Goal: Task Accomplishment & Management: Complete application form

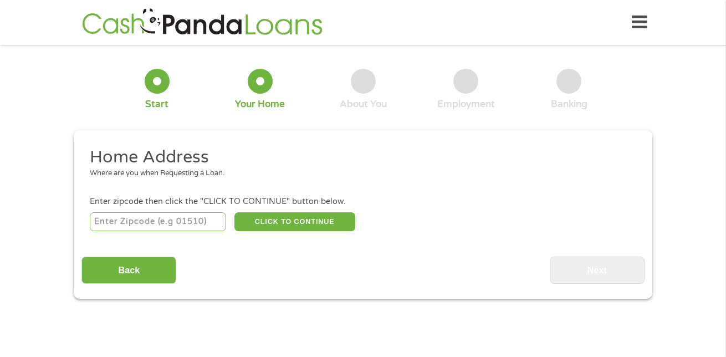
click at [180, 218] on input "number" at bounding box center [158, 221] width 137 height 19
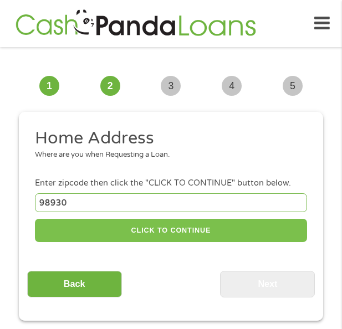
type input "98930"
click at [159, 234] on button "CLICK TO CONTINUE" at bounding box center [171, 231] width 272 height 24
type input "98930"
type input "Grandview"
select select "[US_STATE]"
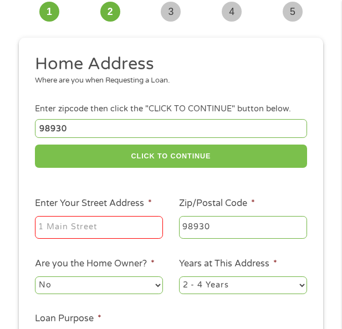
scroll to position [166, 0]
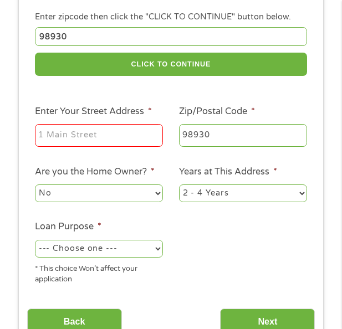
click at [55, 132] on input "Enter Your Street Address *" at bounding box center [99, 135] width 128 height 23
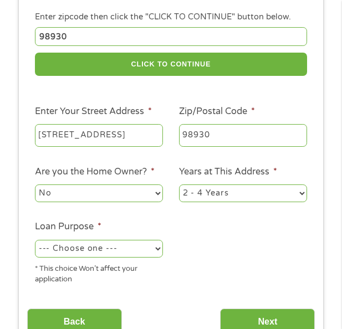
scroll to position [222, 0]
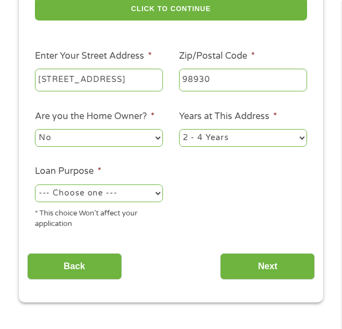
type input "[STREET_ADDRESS]"
click at [78, 141] on select "No Yes" at bounding box center [99, 138] width 128 height 18
select select "yes"
click at [35, 129] on select "No Yes" at bounding box center [99, 138] width 128 height 18
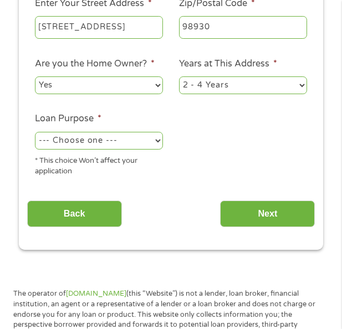
scroll to position [277, 0]
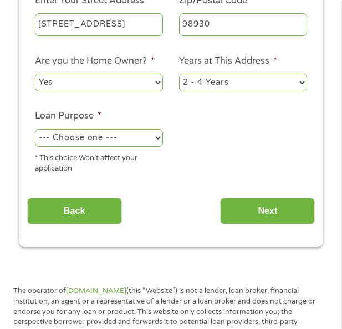
click at [258, 85] on select "1 Year or less 1 - 2 Years 2 - 4 Years Over 4 Years" at bounding box center [243, 83] width 128 height 18
select select "60months"
click at [179, 74] on select "1 Year or less 1 - 2 Years 2 - 4 Years Over 4 Years" at bounding box center [243, 83] width 128 height 18
click at [133, 128] on div "--- Choose one --- Pay Bills Debt Consolidation Home Improvement Major Purchase…" at bounding box center [99, 138] width 128 height 22
click at [132, 142] on select "--- Choose one --- Pay Bills Debt Consolidation Home Improvement Major Purchase…" at bounding box center [99, 138] width 128 height 18
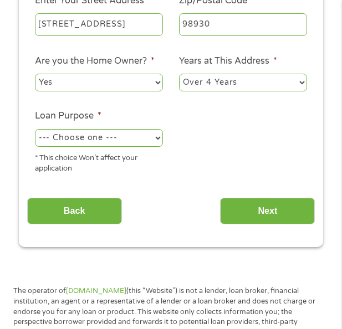
select select "other"
click at [35, 129] on select "--- Choose one --- Pay Bills Debt Consolidation Home Improvement Major Purchase…" at bounding box center [99, 138] width 128 height 18
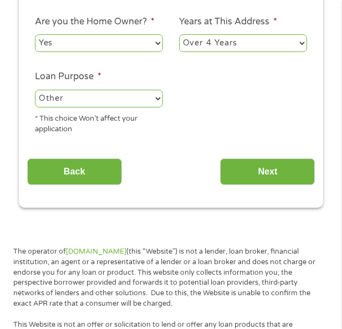
scroll to position [332, 0]
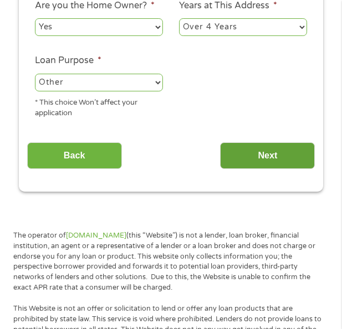
click at [269, 159] on input "Next" at bounding box center [267, 155] width 95 height 27
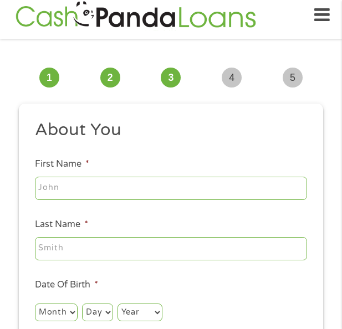
scroll to position [4, 4]
click at [124, 196] on input "First Name *" at bounding box center [171, 188] width 272 height 23
type input "[PERSON_NAME]"
click at [133, 253] on input "Last Name *" at bounding box center [171, 248] width 272 height 23
type input "[PERSON_NAME]"
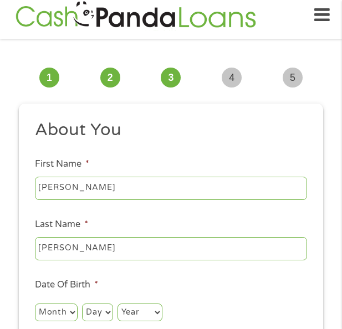
click at [106, 218] on li "Last Name * [PERSON_NAME]" at bounding box center [171, 240] width 288 height 44
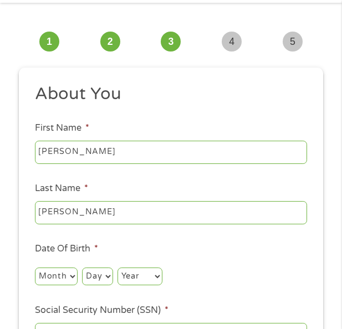
scroll to position [64, 0]
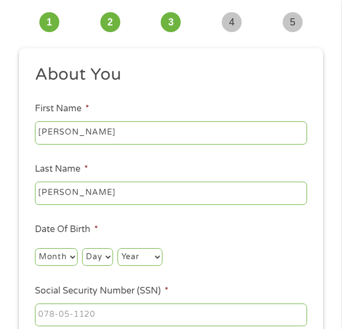
click at [53, 257] on select "Month 1 2 3 4 5 6 7 8 9 10 11 12" at bounding box center [56, 257] width 43 height 18
select select "7"
click at [35, 248] on select "Month 1 2 3 4 5 6 7 8 9 10 11 12" at bounding box center [56, 257] width 43 height 18
click at [103, 256] on select "Day 1 2 3 4 5 6 7 8 9 10 11 12 13 14 15 16 17 18 19 20 21 22 23 24 25 26 27 28 …" at bounding box center [97, 257] width 30 height 18
select select "29"
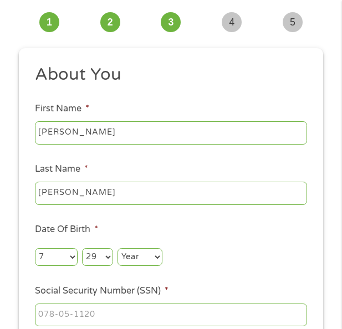
click at [82, 248] on select "Day 1 2 3 4 5 6 7 8 9 10 11 12 13 14 15 16 17 18 19 20 21 22 23 24 25 26 27 28 …" at bounding box center [97, 257] width 30 height 18
click at [127, 249] on select "Year [DATE] 2006 2005 2004 2003 2002 2001 2000 1999 1998 1997 1996 1995 1994 19…" at bounding box center [139, 257] width 45 height 18
select select "1982"
click at [117, 248] on select "Year [DATE] 2006 2005 2004 2003 2002 2001 2000 1999 1998 1997 1996 1995 1994 19…" at bounding box center [139, 257] width 45 height 18
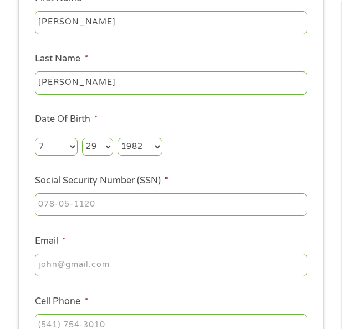
scroll to position [174, 0]
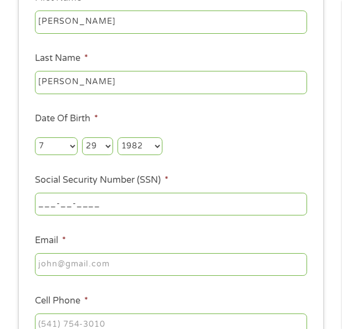
click at [90, 207] on input "___-__-____" at bounding box center [171, 204] width 272 height 23
type input "518-04-5104"
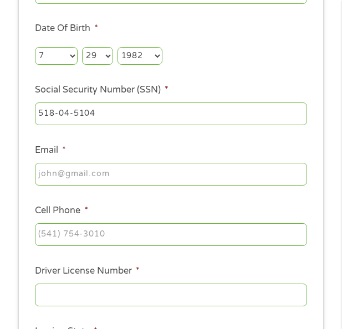
scroll to position [285, 0]
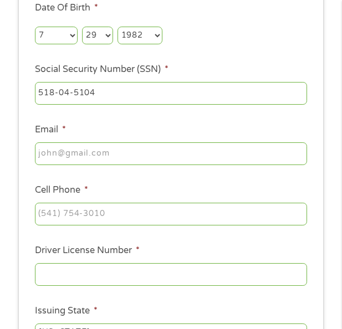
click at [83, 158] on input "Email *" at bounding box center [171, 153] width 272 height 23
type input "[EMAIL_ADDRESS][DOMAIN_NAME]"
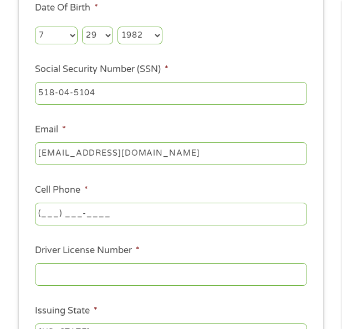
click at [155, 210] on input "(___) ___-____" at bounding box center [171, 214] width 272 height 23
type input "[PHONE_NUMBER]"
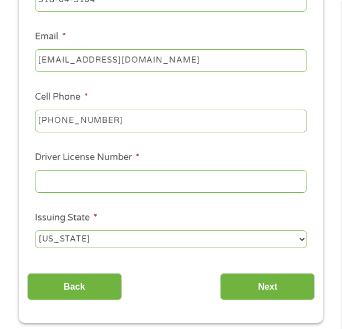
scroll to position [396, 0]
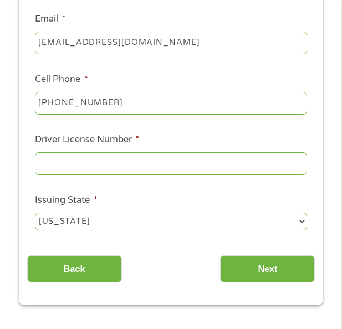
click at [71, 169] on input "Driver License Number *" at bounding box center [171, 163] width 272 height 23
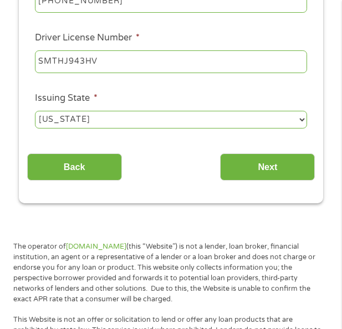
scroll to position [507, 0]
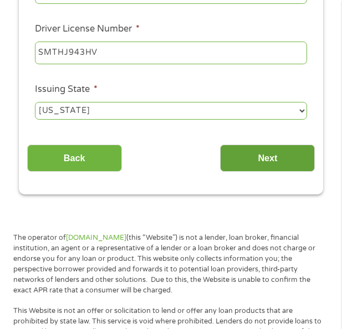
type input "SMTHJ943HV"
click at [248, 154] on input "Next" at bounding box center [267, 158] width 95 height 27
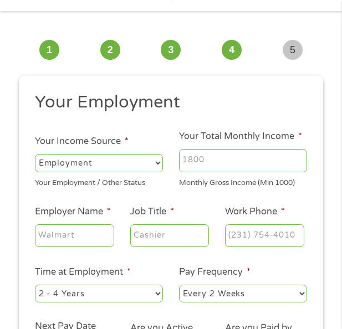
scroll to position [8, 0]
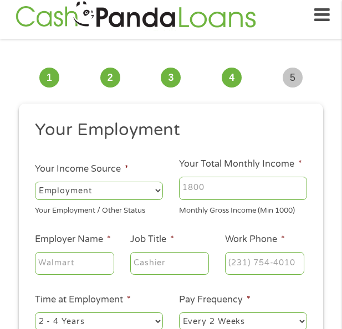
click at [274, 191] on input "Your Total Monthly Income *" at bounding box center [243, 188] width 128 height 23
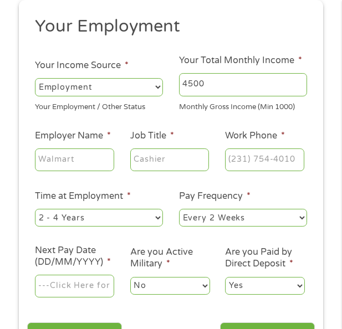
scroll to position [119, 0]
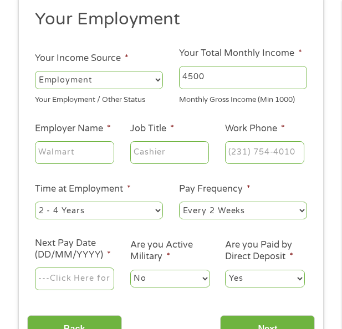
type input "4500"
click at [86, 150] on input "Employer Name *" at bounding box center [74, 152] width 79 height 23
type input "[GEOGRAPHIC_DATA]"
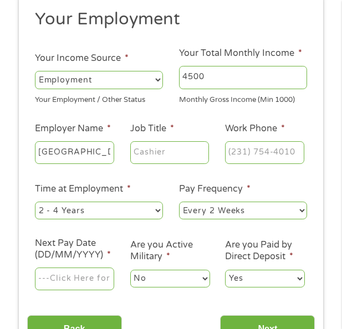
click at [183, 145] on input "Job Title *" at bounding box center [169, 152] width 79 height 23
type input "SURGEON"
click at [261, 148] on input "(___) ___-____" at bounding box center [264, 152] width 79 height 23
type input "[PHONE_NUMBER]"
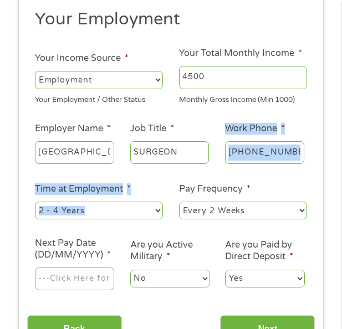
click at [175, 174] on ul "Your Employment Your Income Source * --- Choose one --- Employment [DEMOGRAPHIC…" at bounding box center [171, 154] width 288 height 292
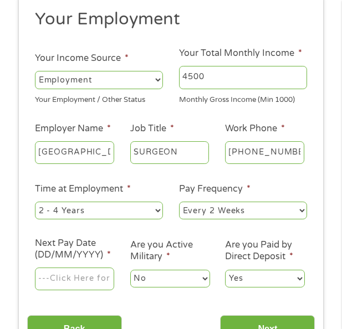
click at [136, 173] on ul "Your Employment Your Income Source * --- Choose one --- Employment [DEMOGRAPHIC…" at bounding box center [171, 154] width 288 height 292
click at [80, 147] on input "[GEOGRAPHIC_DATA]" at bounding box center [74, 152] width 79 height 23
click at [125, 199] on li "Time at Employment * --- Choose one --- 1 Year or less 1 - 2 Years 2 - 4 Years …" at bounding box center [99, 201] width 144 height 39
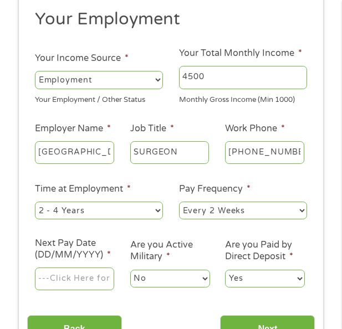
click at [127, 207] on select "--- Choose one --- 1 Year or less 1 - 2 Years 2 - 4 Years Over 4 Years" at bounding box center [99, 211] width 128 height 18
select select "60months"
click at [35, 202] on select "--- Choose one --- 1 Year or less 1 - 2 Years 2 - 4 Years Over 4 Years" at bounding box center [99, 211] width 128 height 18
click at [210, 209] on select "--- Choose one --- Every 2 Weeks Every Week Monthly Semi-Monthly" at bounding box center [243, 211] width 128 height 18
click at [179, 202] on select "--- Choose one --- Every 2 Weeks Every Week Monthly Semi-Monthly" at bounding box center [243, 211] width 128 height 18
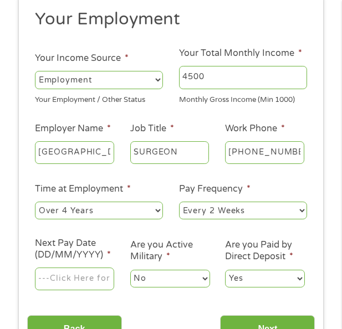
click at [68, 270] on input "Next Pay Date (DD/MM/YYYY) *" at bounding box center [74, 279] width 79 height 23
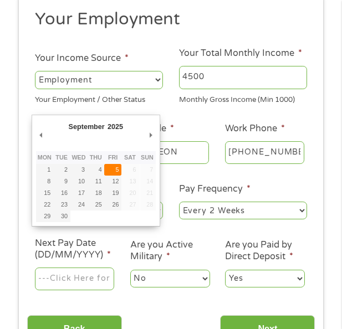
type input "[DATE]"
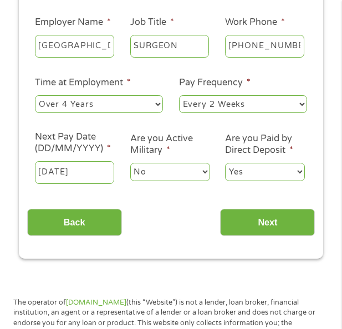
scroll to position [230, 0]
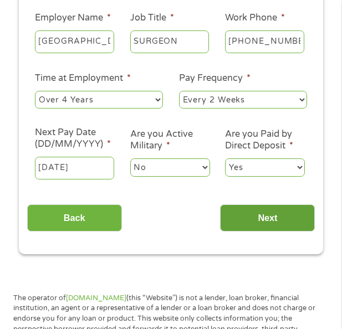
click at [285, 213] on input "Next" at bounding box center [267, 217] width 95 height 27
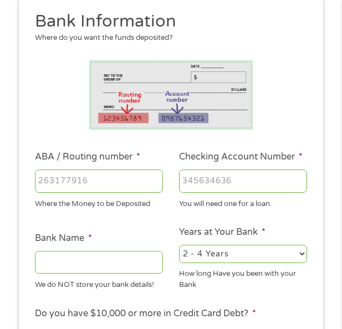
scroll to position [119, 0]
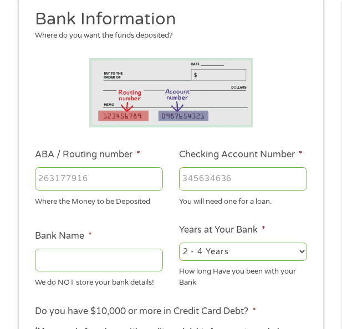
click at [95, 174] on input "ABA / Routing number *" at bounding box center [99, 178] width 128 height 23
type input "031312738"
type input "PNCBANK NA"
type input "031312738"
click at [220, 178] on input "Checking Account Number *" at bounding box center [243, 178] width 128 height 23
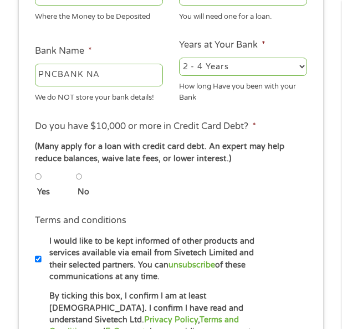
scroll to position [341, 0]
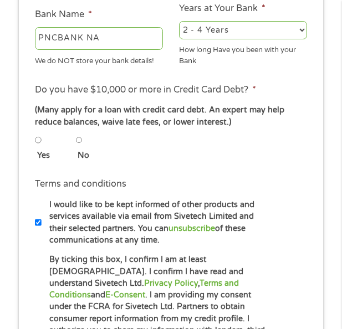
type input "4763402364"
click at [82, 141] on input "No" at bounding box center [79, 139] width 7 height 13
radio input "true"
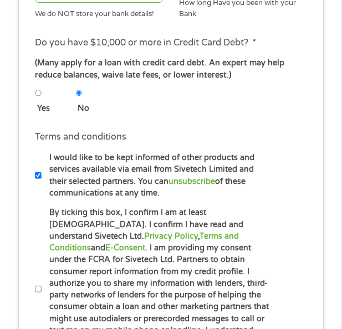
scroll to position [451, 0]
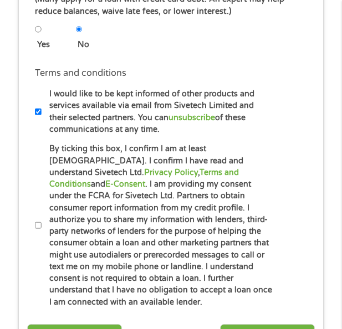
click at [38, 222] on input "By ticking this box, I confirm I am at least [DEMOGRAPHIC_DATA]. I confirm I ha…" at bounding box center [38, 225] width 7 height 13
checkbox input "true"
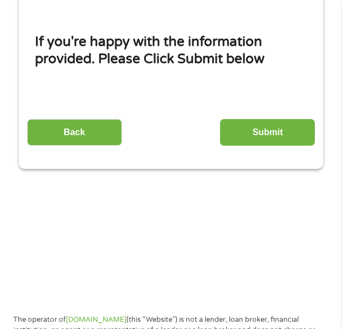
scroll to position [8, 0]
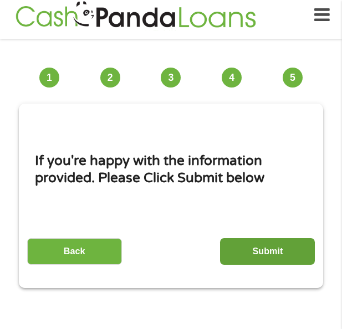
click at [268, 255] on input "Submit" at bounding box center [267, 251] width 95 height 27
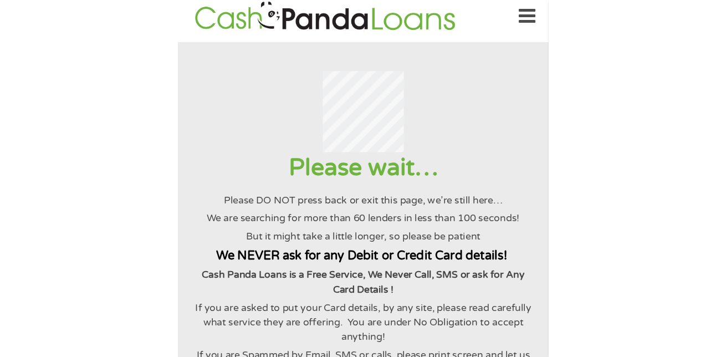
scroll to position [0, 0]
